Goal: Obtain resource: Obtain resource

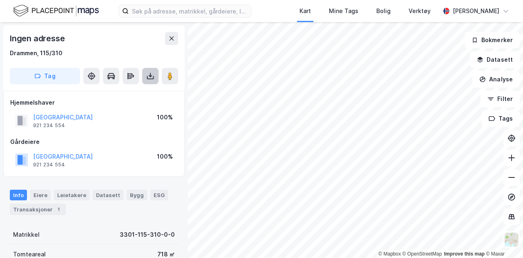
click at [154, 83] on button at bounding box center [150, 76] width 16 height 16
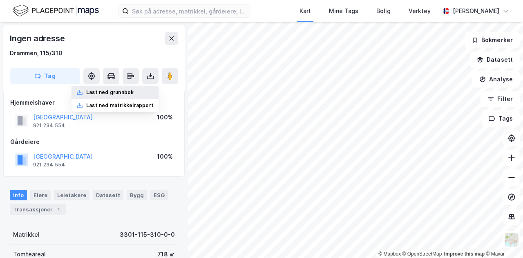
click at [128, 95] on div "Last ned grunnbok" at bounding box center [109, 92] width 47 height 7
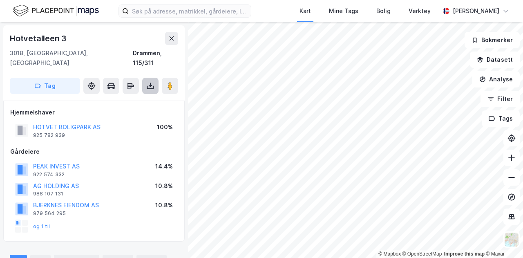
click at [147, 78] on button at bounding box center [150, 86] width 16 height 16
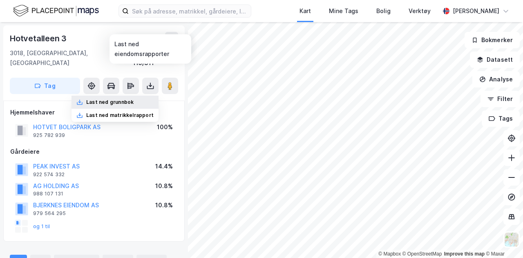
click at [124, 99] on div "Last ned grunnbok" at bounding box center [109, 102] width 47 height 7
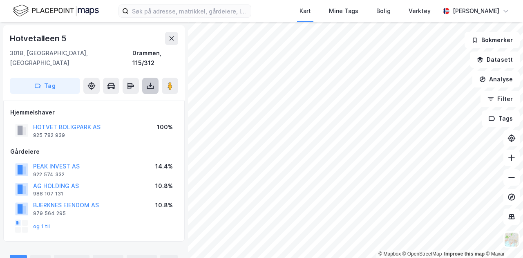
click at [150, 82] on icon at bounding box center [150, 86] width 8 height 8
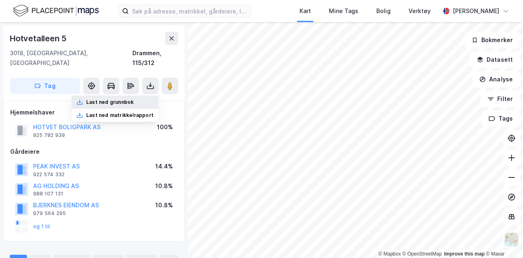
click at [118, 99] on div "Last ned grunnbok" at bounding box center [109, 102] width 47 height 7
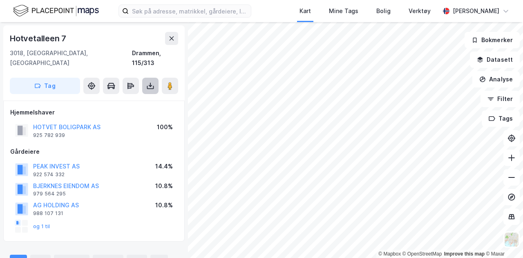
click at [149, 82] on icon at bounding box center [150, 86] width 8 height 8
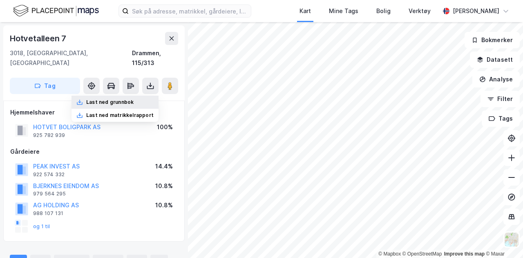
click at [110, 99] on div "Last ned grunnbok" at bounding box center [109, 102] width 47 height 7
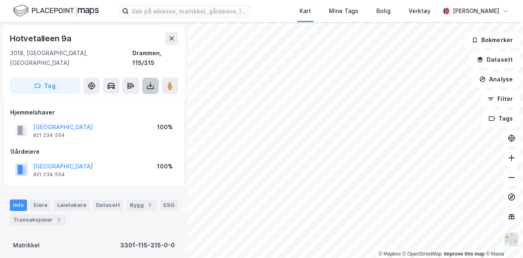
click at [158, 78] on button at bounding box center [150, 86] width 16 height 16
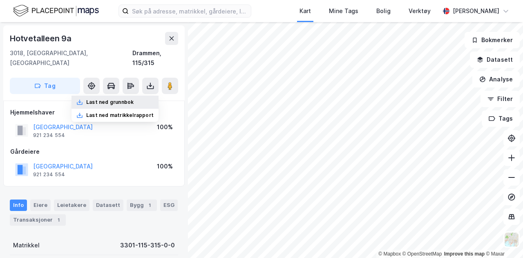
click at [123, 99] on div "Last ned grunnbok" at bounding box center [109, 102] width 47 height 7
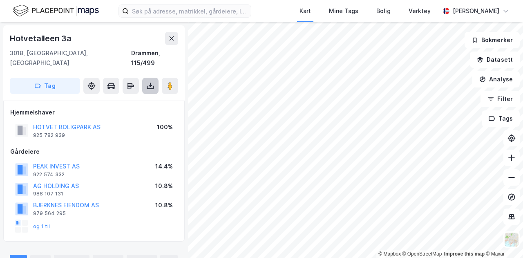
click at [149, 82] on icon at bounding box center [150, 86] width 8 height 8
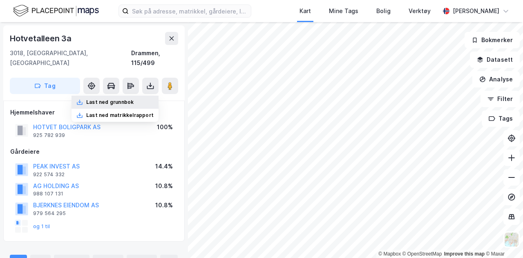
click at [112, 99] on div "Last ned grunnbok" at bounding box center [109, 102] width 47 height 7
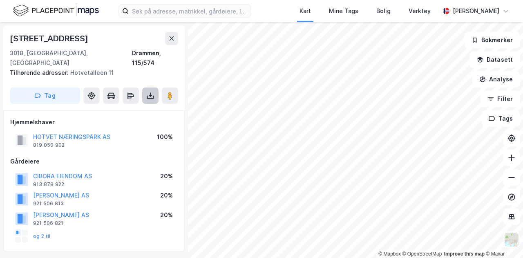
click at [153, 92] on icon at bounding box center [150, 96] width 8 height 8
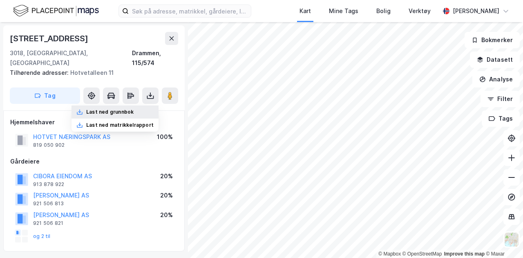
click at [142, 105] on div "Last ned grunnbok" at bounding box center [115, 111] width 87 height 13
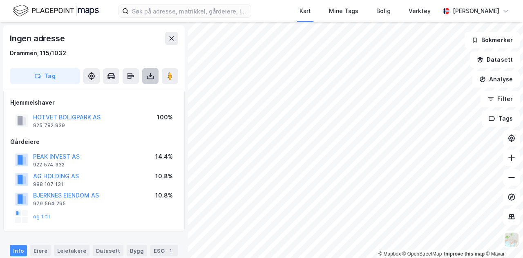
click at [150, 81] on button at bounding box center [150, 76] width 16 height 16
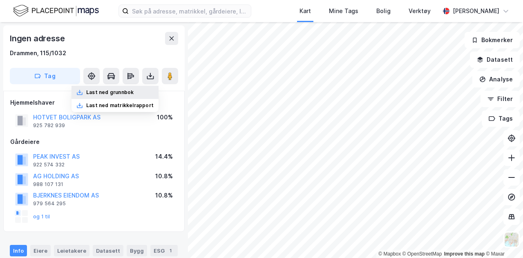
click at [126, 89] on div "Last ned grunnbok" at bounding box center [109, 92] width 47 height 7
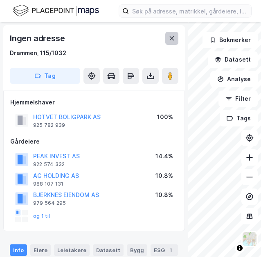
click at [174, 37] on icon at bounding box center [171, 38] width 7 height 7
